Goal: Information Seeking & Learning: Understand process/instructions

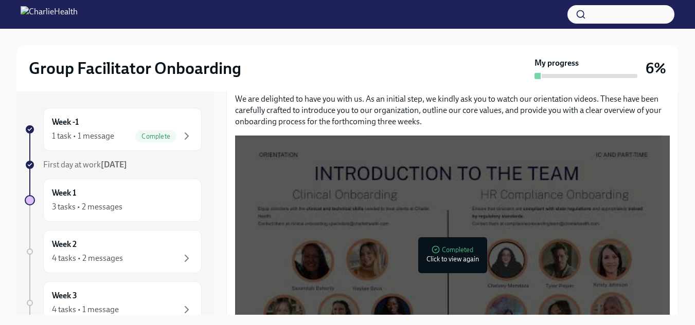
scroll to position [506, 0]
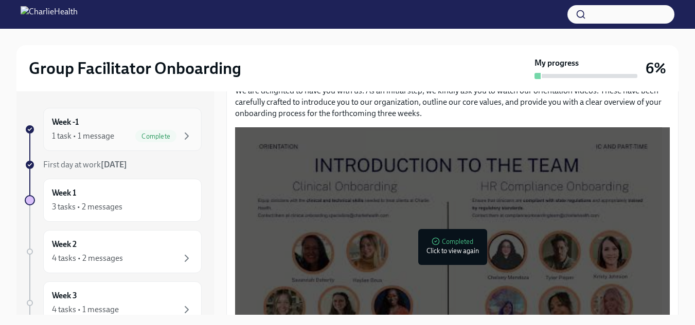
click at [162, 133] on span "Complete" at bounding box center [155, 137] width 41 height 8
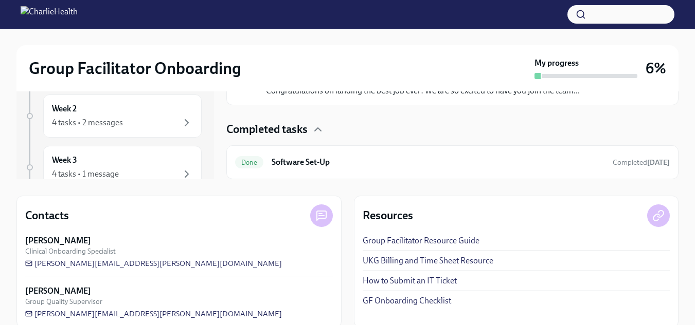
scroll to position [151, 0]
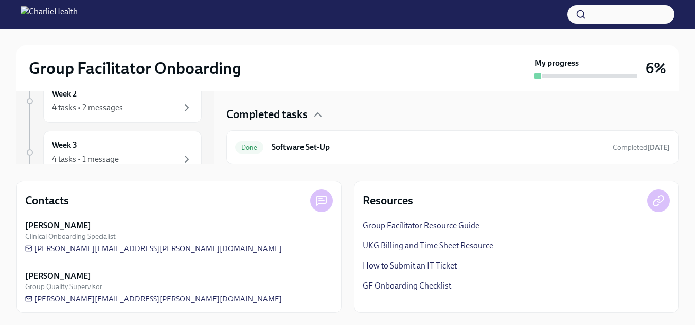
click at [464, 228] on link "Group Facilitator Resource Guide" at bounding box center [420, 226] width 117 height 11
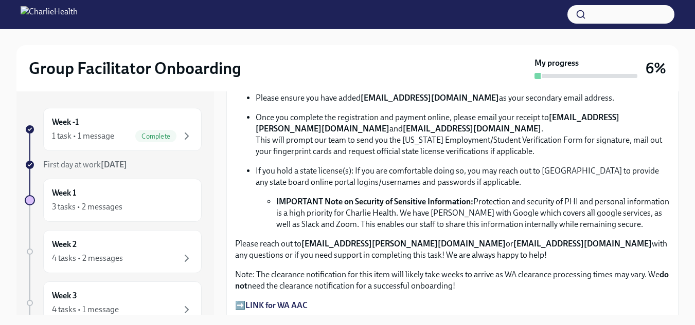
scroll to position [634, 0]
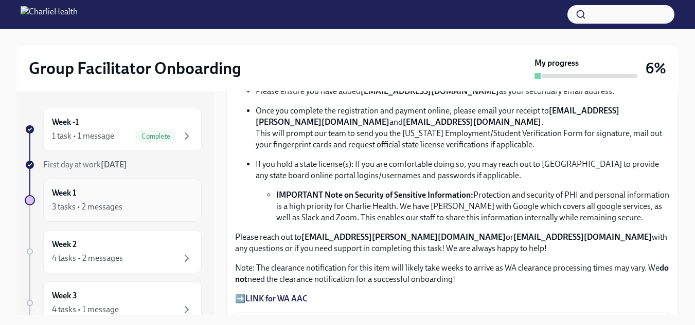
click at [127, 191] on div "Week 1 3 tasks • 2 messages" at bounding box center [122, 201] width 141 height 26
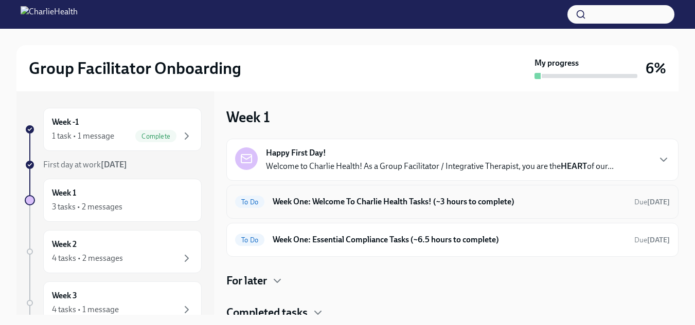
click at [438, 206] on h6 "Week One: Welcome To Charlie Health Tasks! (~3 hours to complete)" at bounding box center [448, 201] width 353 height 11
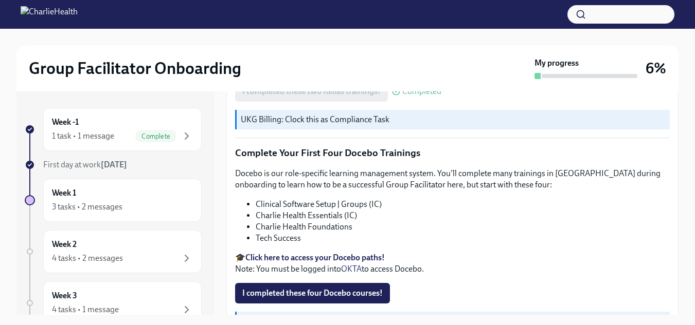
scroll to position [1473, 0]
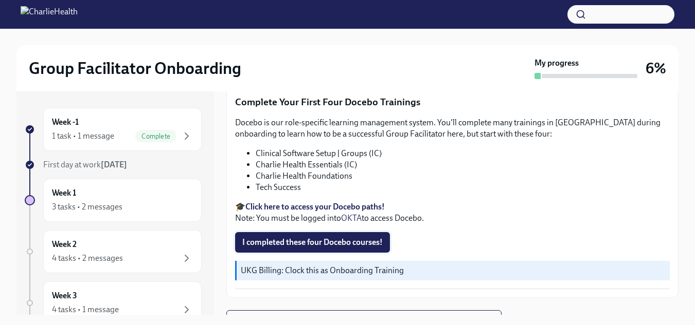
click at [318, 232] on button "I completed these four Docebo courses!" at bounding box center [312, 242] width 155 height 21
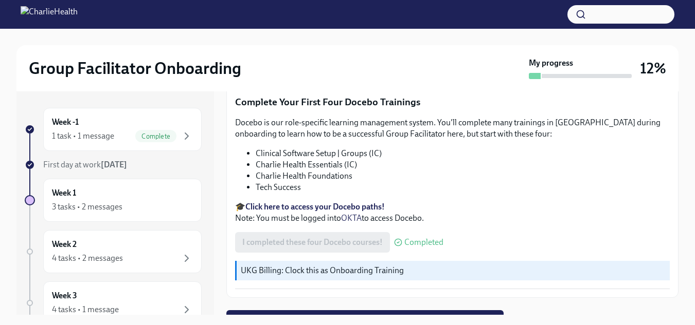
click at [361, 202] on strong "Click here to access your Docebo paths!" at bounding box center [314, 207] width 139 height 10
